Goal: Use online tool/utility: Utilize a website feature to perform a specific function

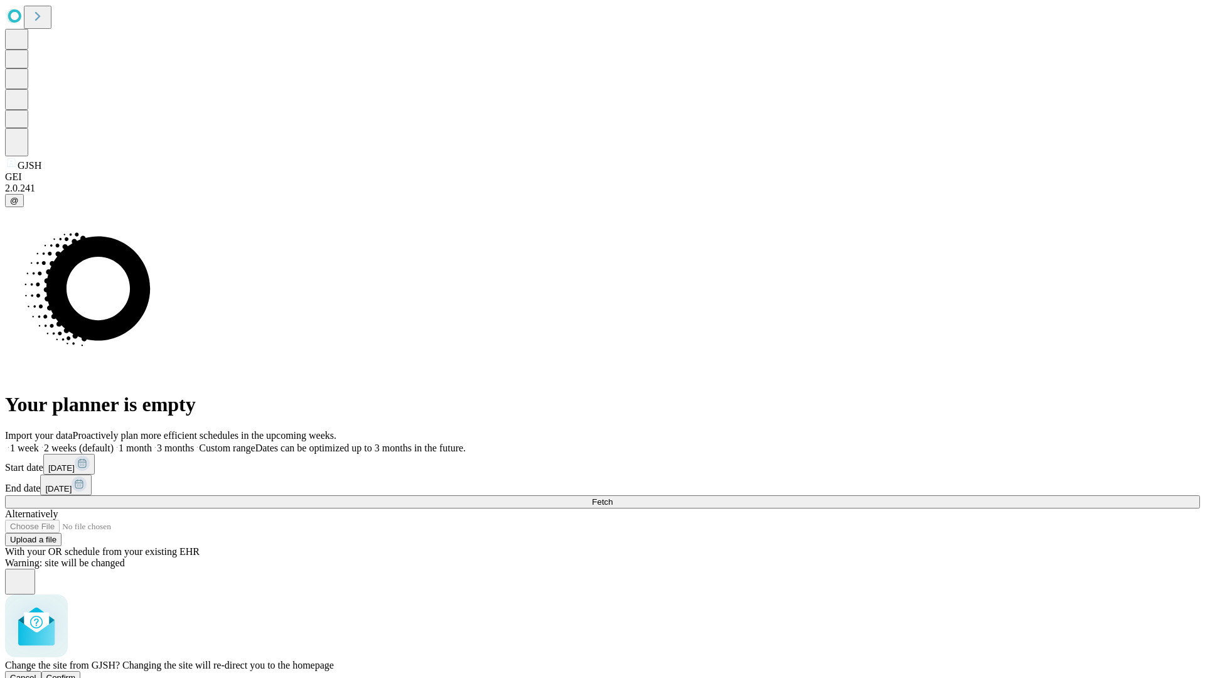
click at [76, 673] on span "Confirm" at bounding box center [60, 677] width 29 height 9
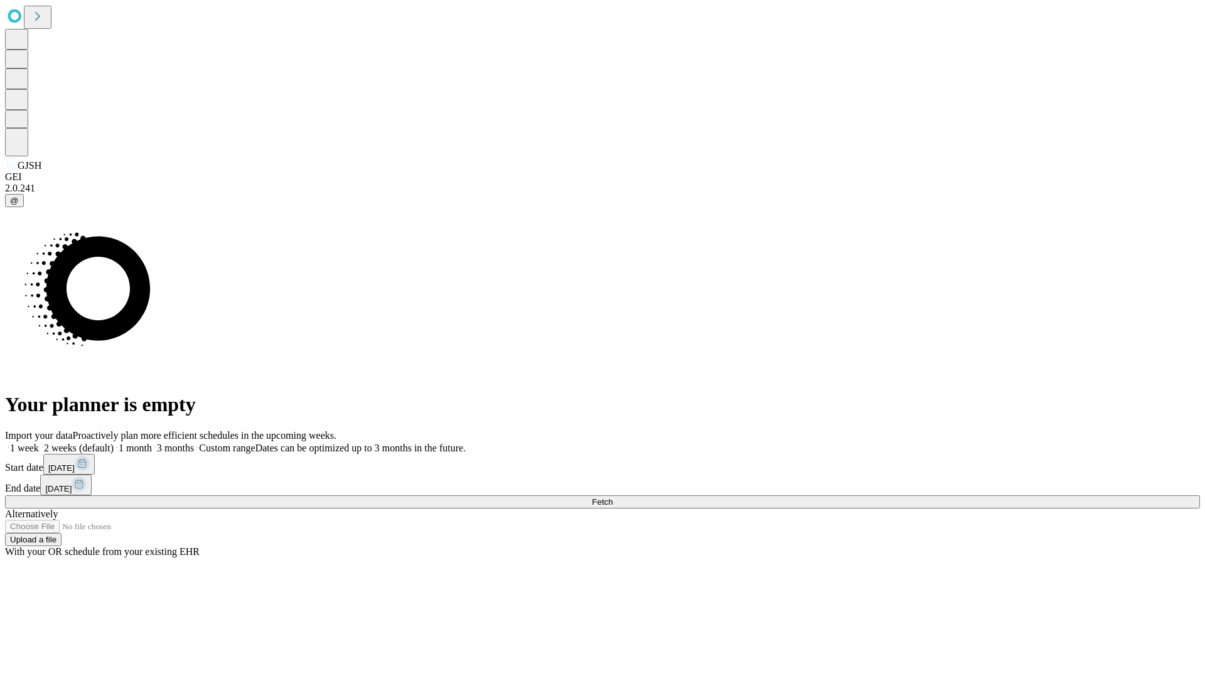
click at [39, 442] on label "1 week" at bounding box center [22, 447] width 34 height 11
click at [612, 497] on span "Fetch" at bounding box center [602, 501] width 21 height 9
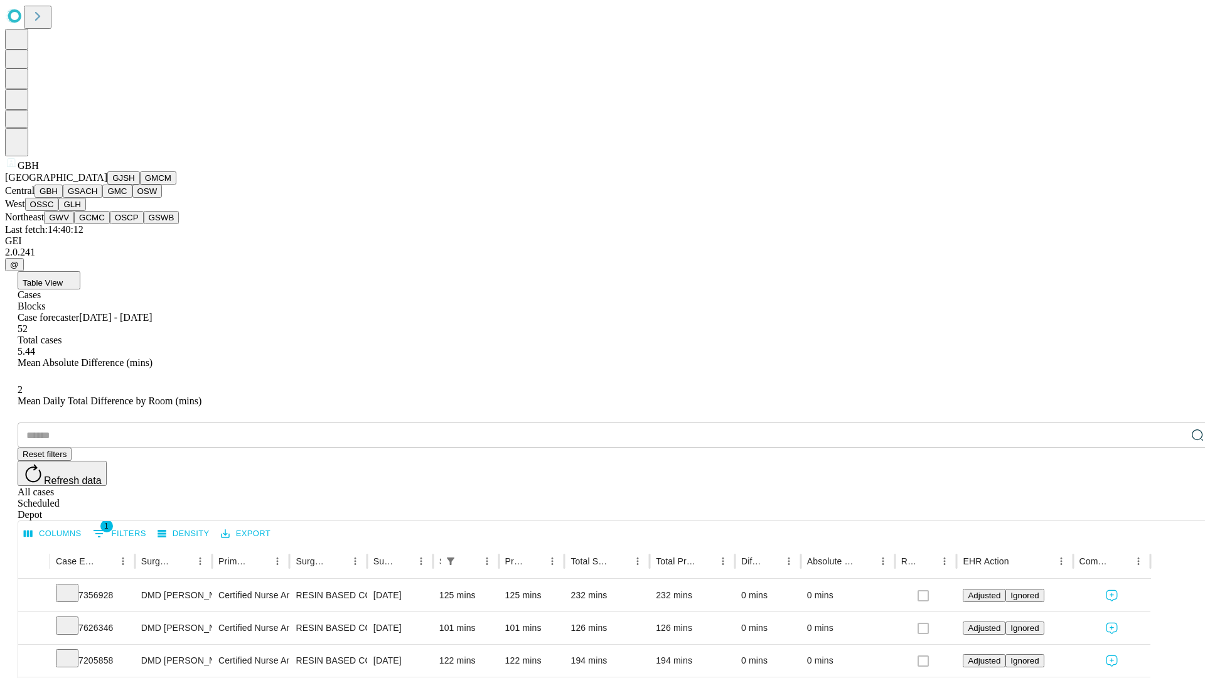
click at [97, 198] on button "GSACH" at bounding box center [83, 190] width 40 height 13
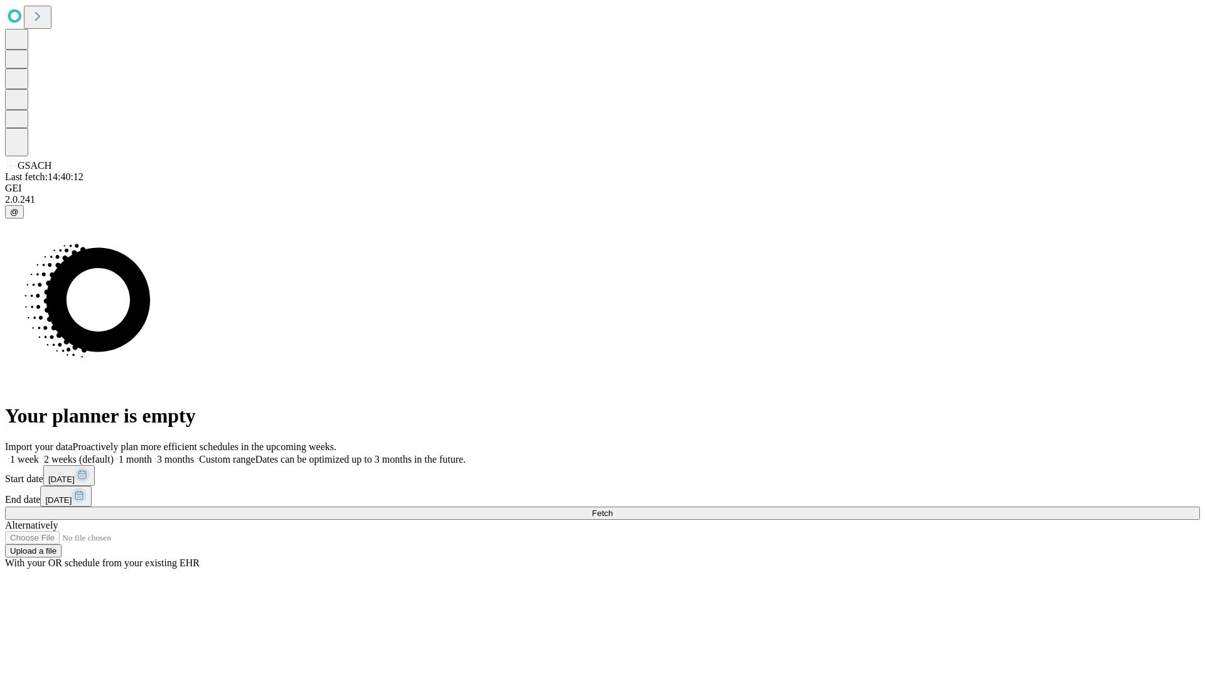
click at [39, 454] on label "1 week" at bounding box center [22, 459] width 34 height 11
click at [612, 508] on span "Fetch" at bounding box center [602, 512] width 21 height 9
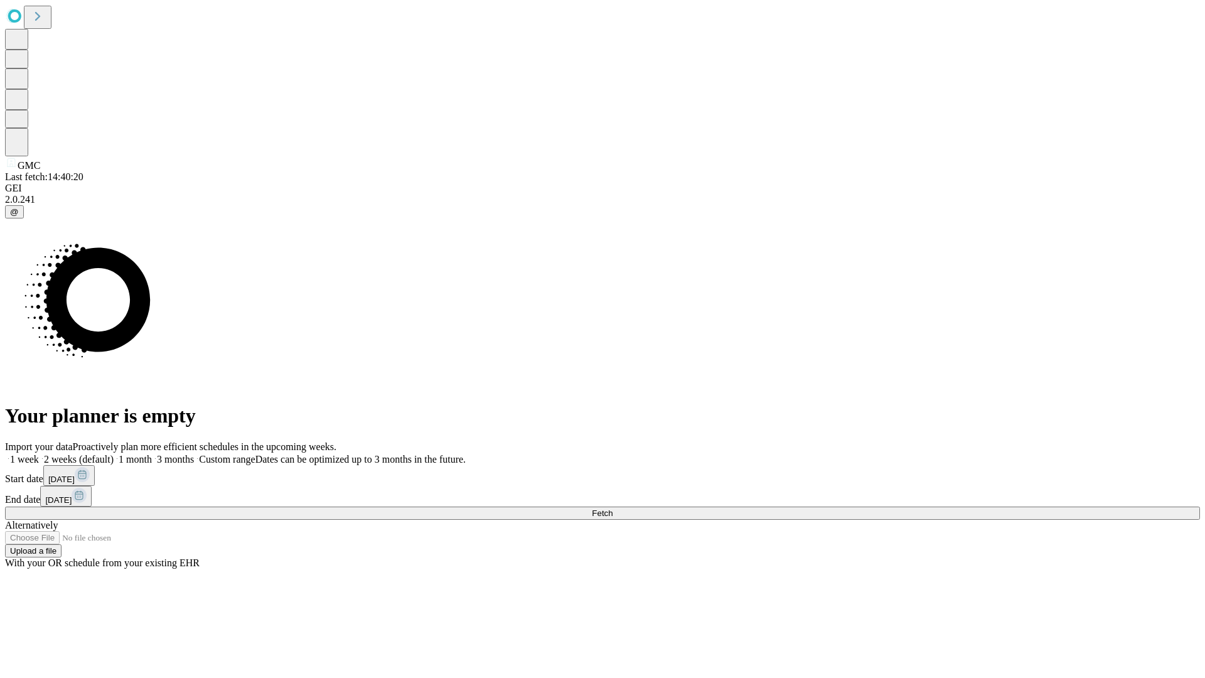
click at [612, 508] on span "Fetch" at bounding box center [602, 512] width 21 height 9
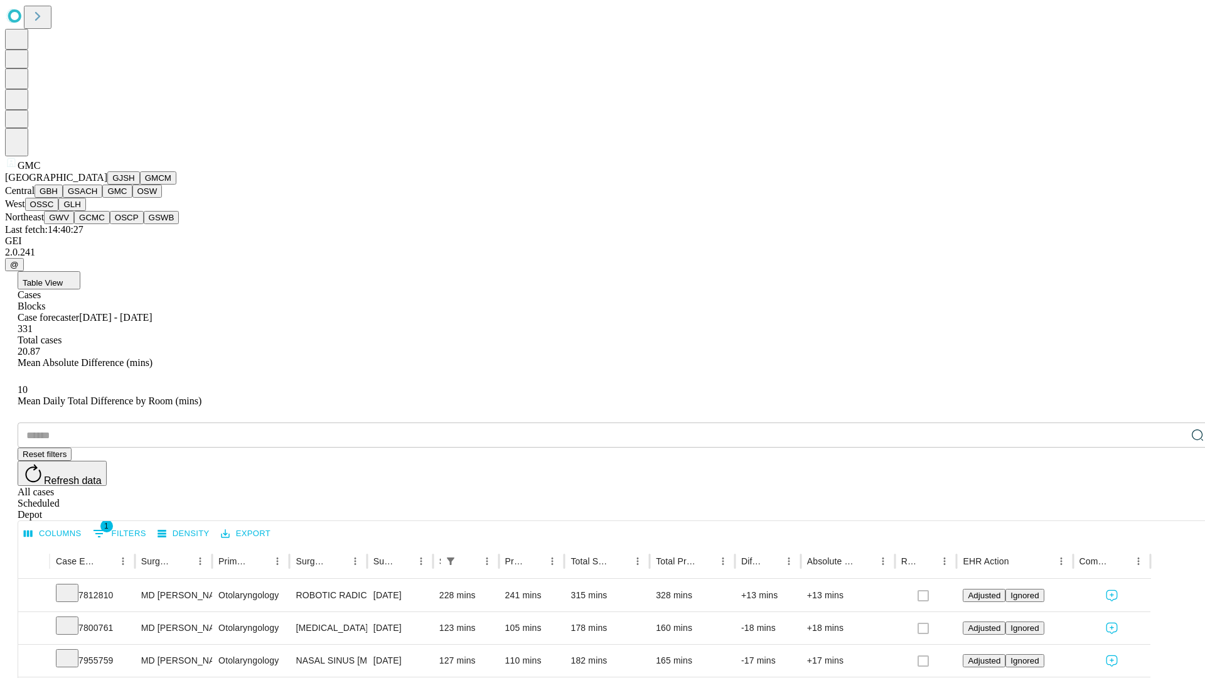
click at [132, 198] on button "OSW" at bounding box center [147, 190] width 30 height 13
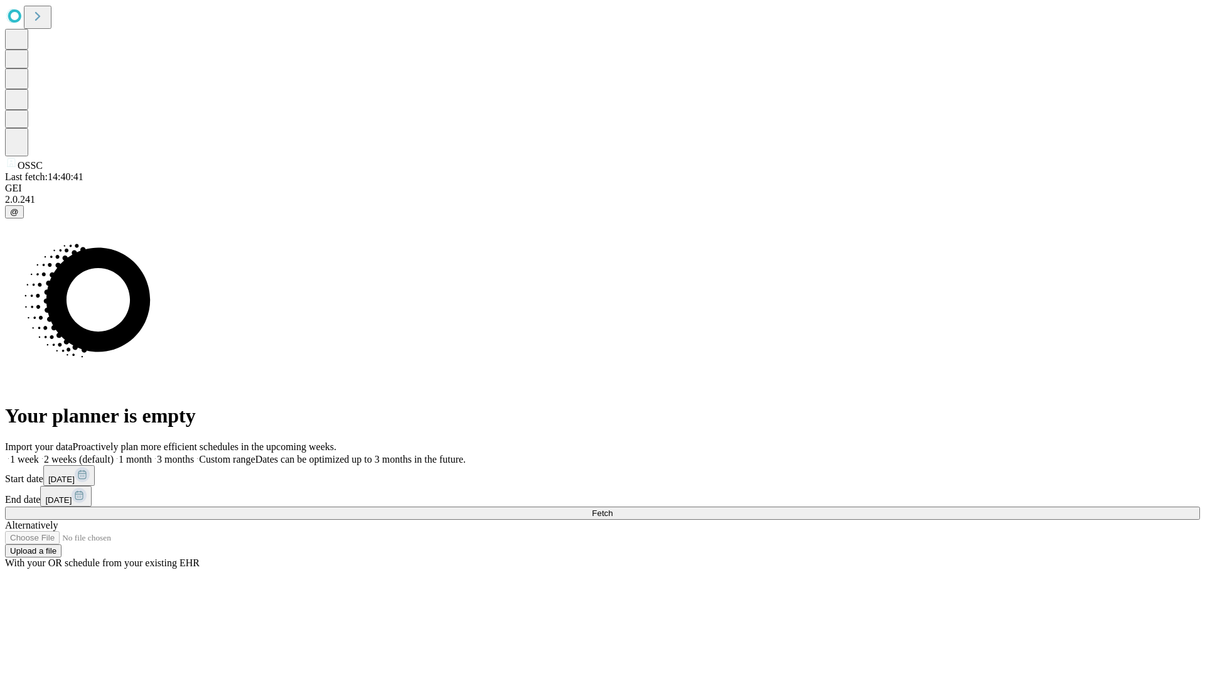
click at [39, 454] on label "1 week" at bounding box center [22, 459] width 34 height 11
click at [612, 508] on span "Fetch" at bounding box center [602, 512] width 21 height 9
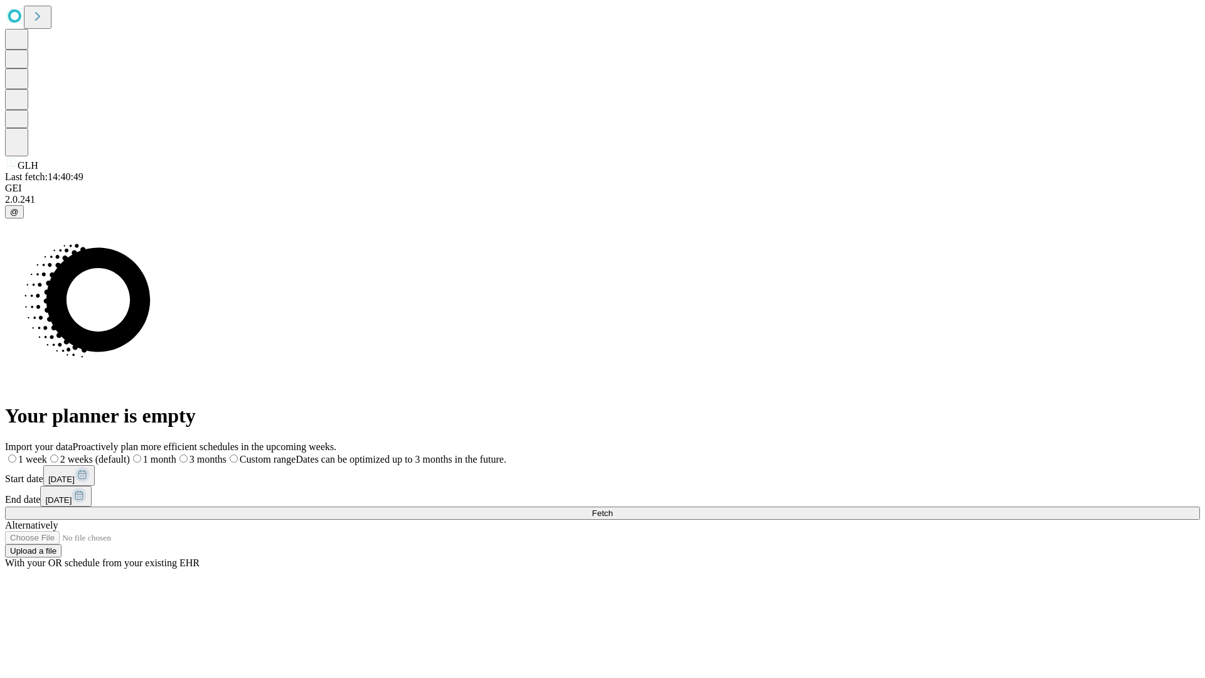
click at [47, 454] on label "1 week" at bounding box center [26, 459] width 42 height 11
click at [612, 508] on span "Fetch" at bounding box center [602, 512] width 21 height 9
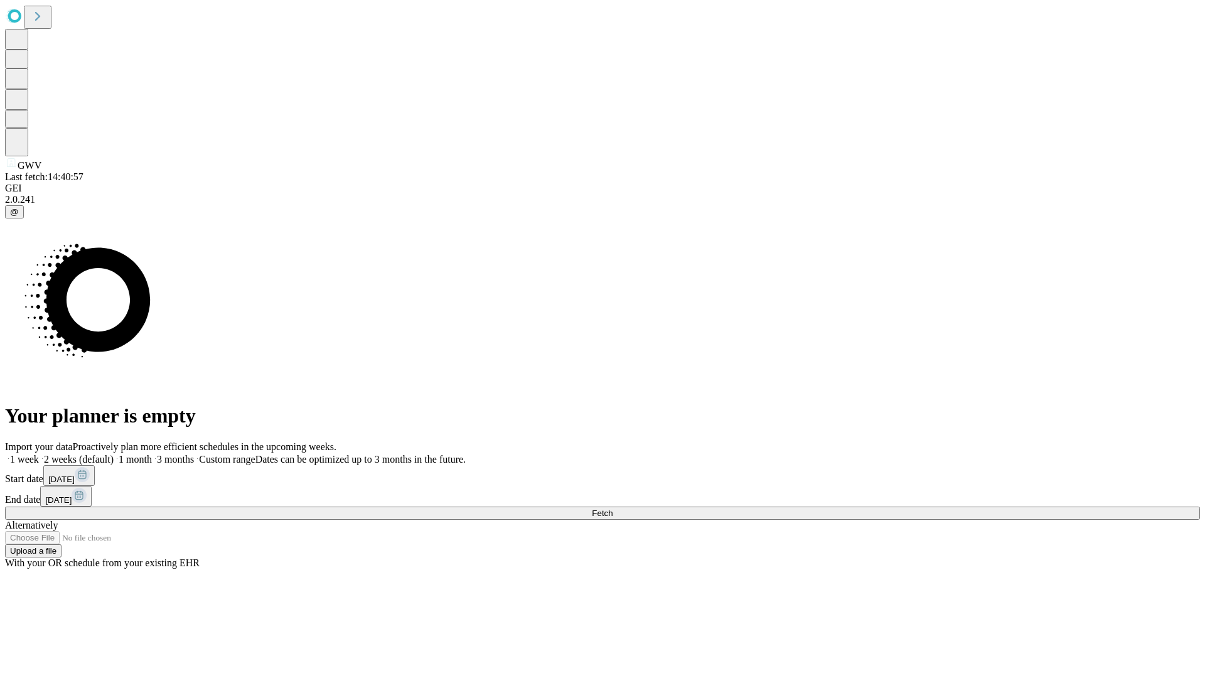
click at [39, 454] on label "1 week" at bounding box center [22, 459] width 34 height 11
click at [612, 508] on span "Fetch" at bounding box center [602, 512] width 21 height 9
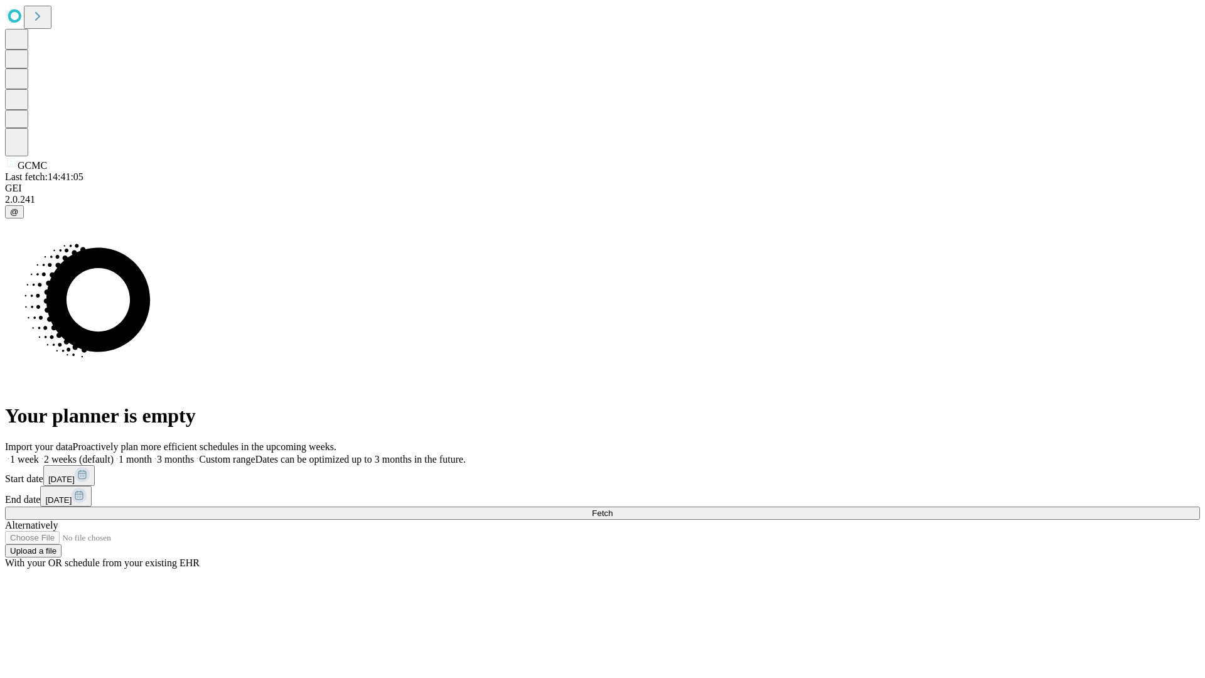
click at [39, 454] on label "1 week" at bounding box center [22, 459] width 34 height 11
click at [612, 508] on span "Fetch" at bounding box center [602, 512] width 21 height 9
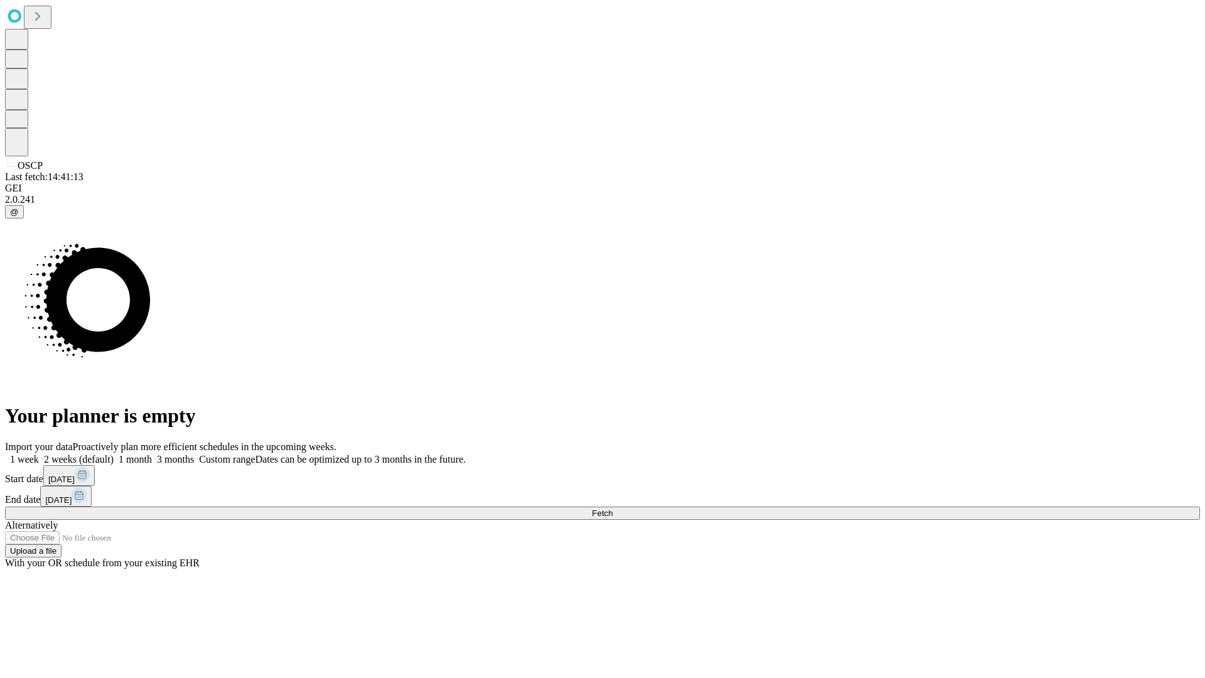
click at [39, 454] on label "1 week" at bounding box center [22, 459] width 34 height 11
click at [612, 508] on span "Fetch" at bounding box center [602, 512] width 21 height 9
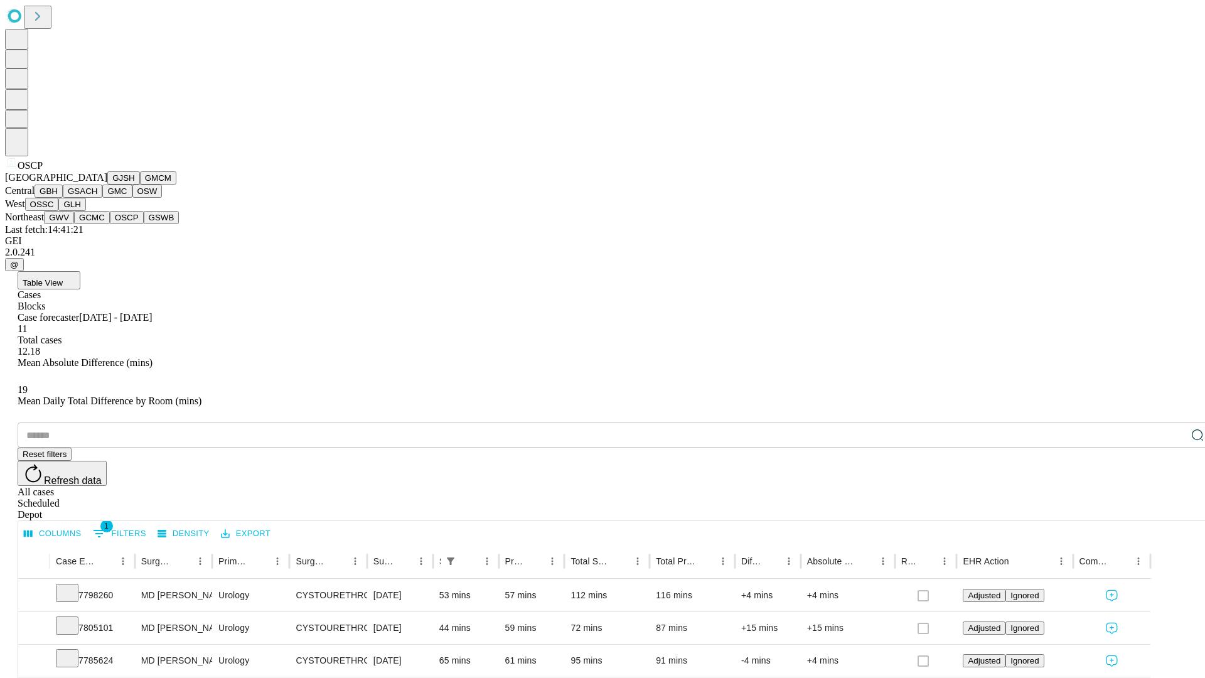
click at [144, 224] on button "GSWB" at bounding box center [162, 217] width 36 height 13
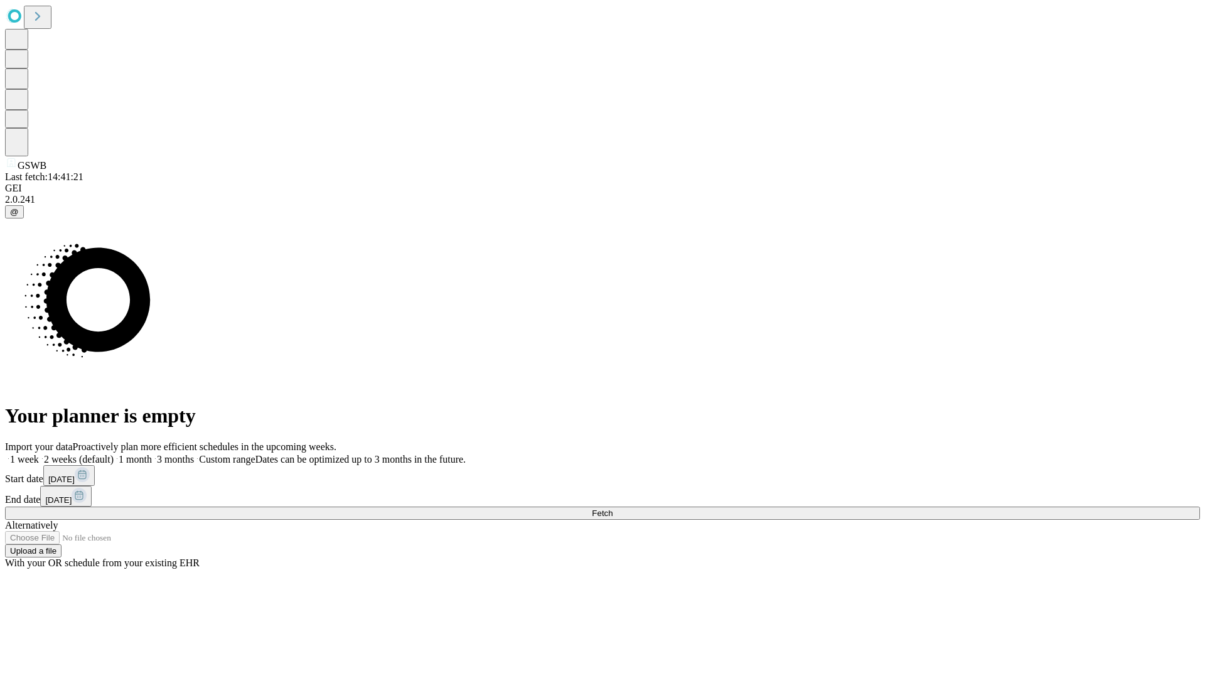
click at [39, 454] on label "1 week" at bounding box center [22, 459] width 34 height 11
click at [612, 508] on span "Fetch" at bounding box center [602, 512] width 21 height 9
